Goal: Task Accomplishment & Management: Manage account settings

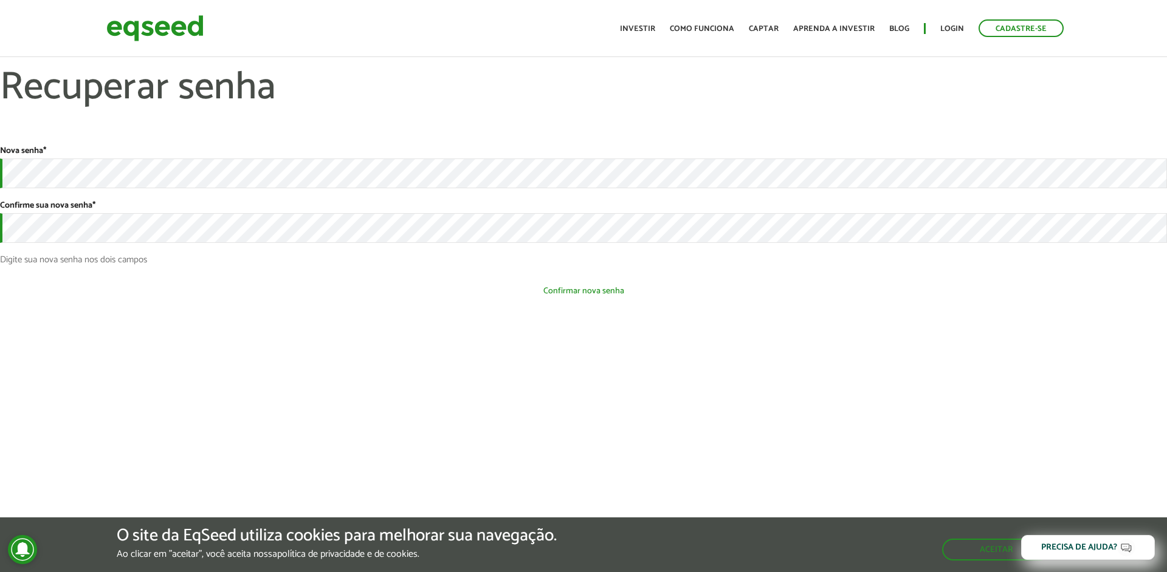
click at [354, 303] on section "Nova senha * Confirme sua nova senha * Digite sua nova senha nos dois campos Es…" at bounding box center [583, 230] width 1167 height 169
click at [600, 288] on button "Confirmar nova senha" at bounding box center [583, 291] width 1167 height 23
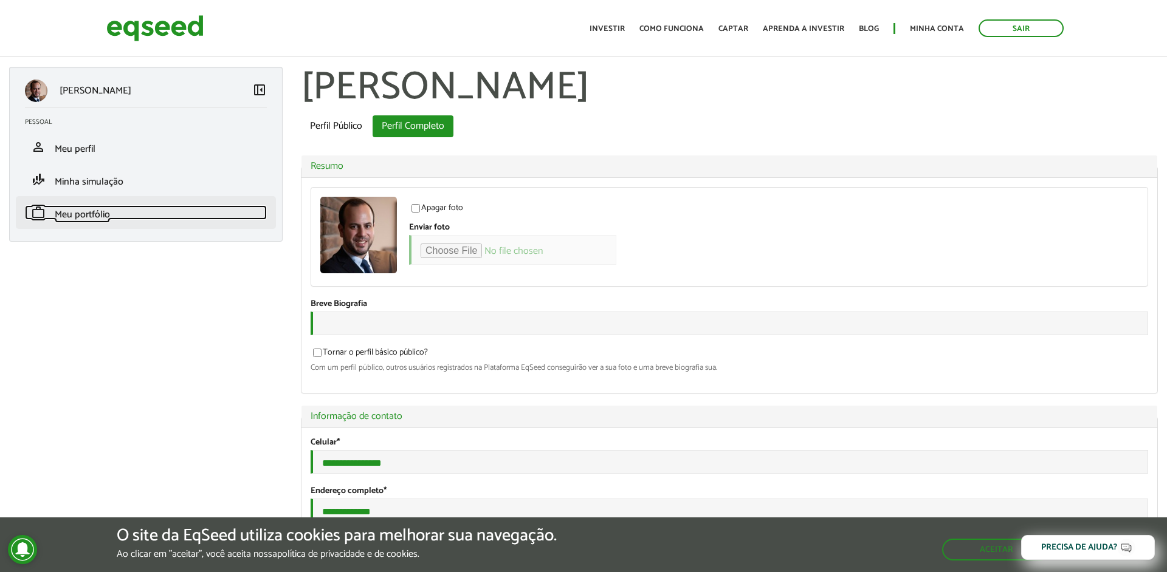
click at [92, 211] on span "Meu portfólio" at bounding box center [82, 215] width 55 height 16
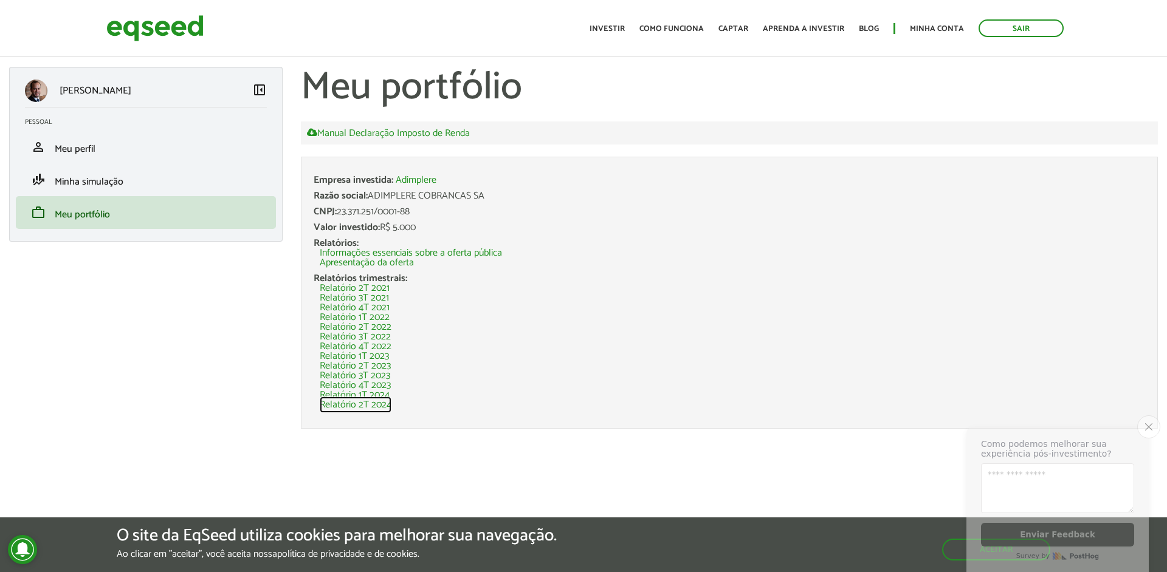
click at [379, 407] on link "Relatório 2T 2024" at bounding box center [356, 405] width 72 height 10
